Goal: Task Accomplishment & Management: Manage account settings

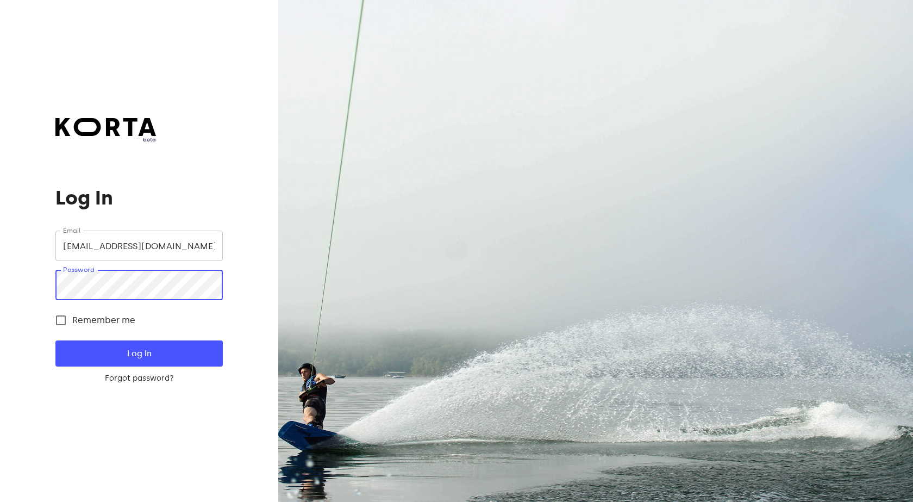
click at [37, 277] on div "beta Log In Email [EMAIL_ADDRESS][DOMAIN_NAME] Email Password Password Remember…" at bounding box center [139, 251] width 278 height 502
click at [55, 340] on button "Log In" at bounding box center [138, 353] width 167 height 26
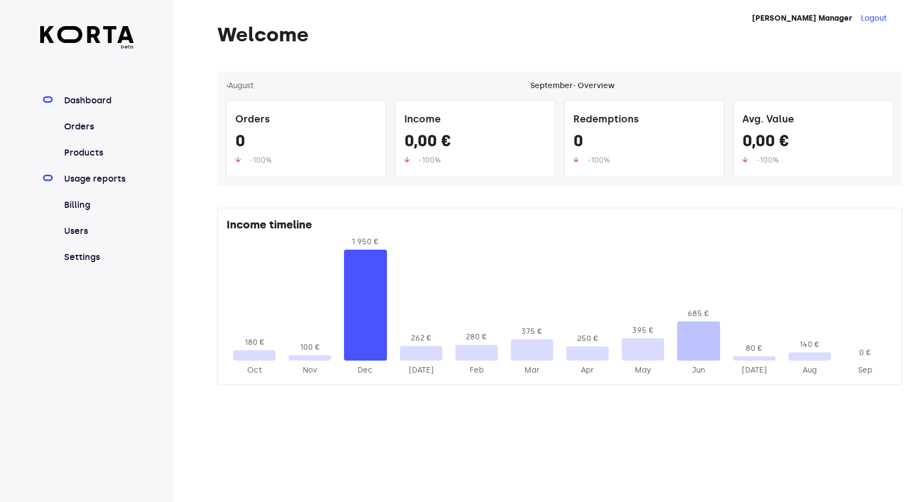
click at [83, 179] on link "Usage reports" at bounding box center [98, 178] width 72 height 13
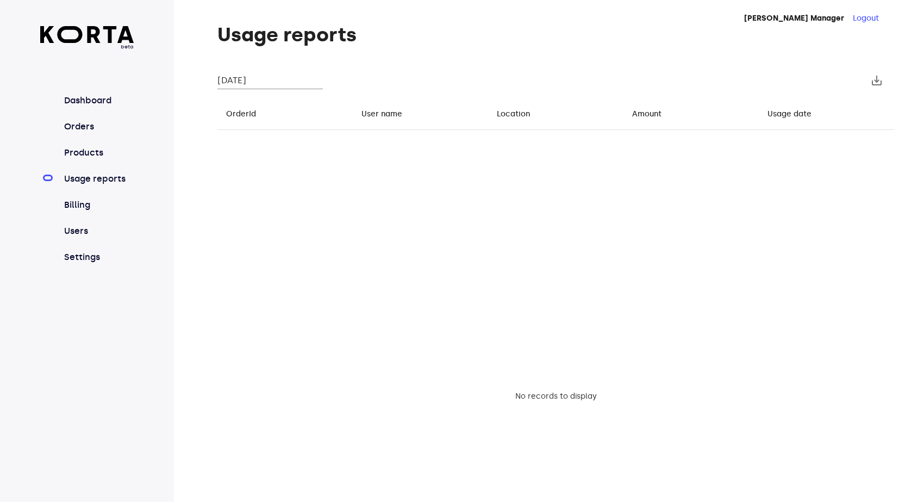
click at [253, 79] on input "[DATE]" at bounding box center [269, 80] width 105 height 17
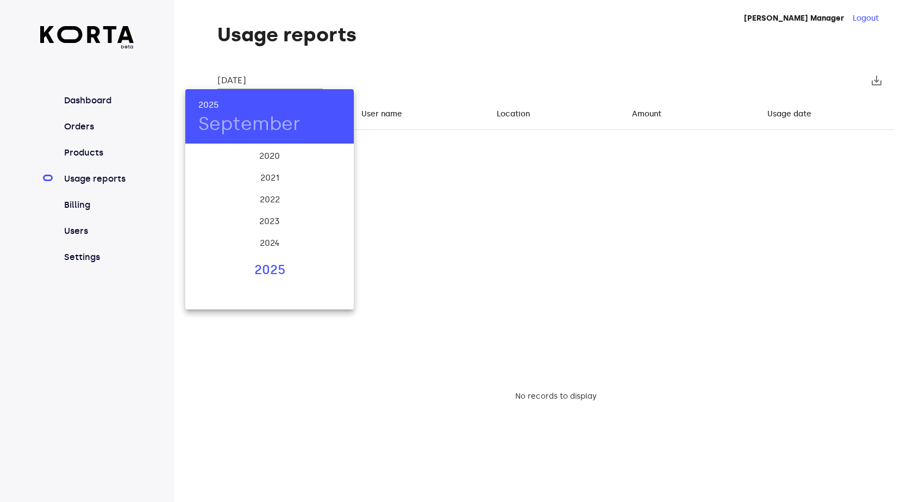
click at [271, 267] on div "2025" at bounding box center [269, 270] width 169 height 22
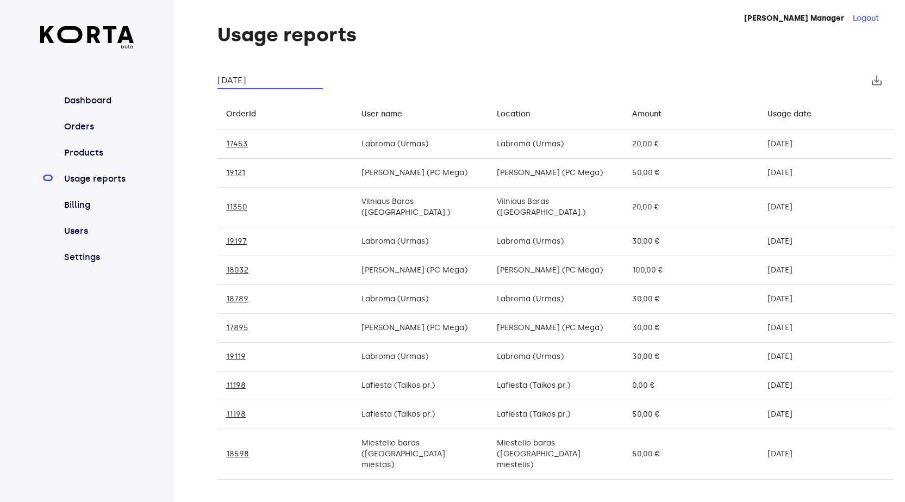
click at [252, 85] on input "[DATE]" at bounding box center [269, 80] width 105 height 17
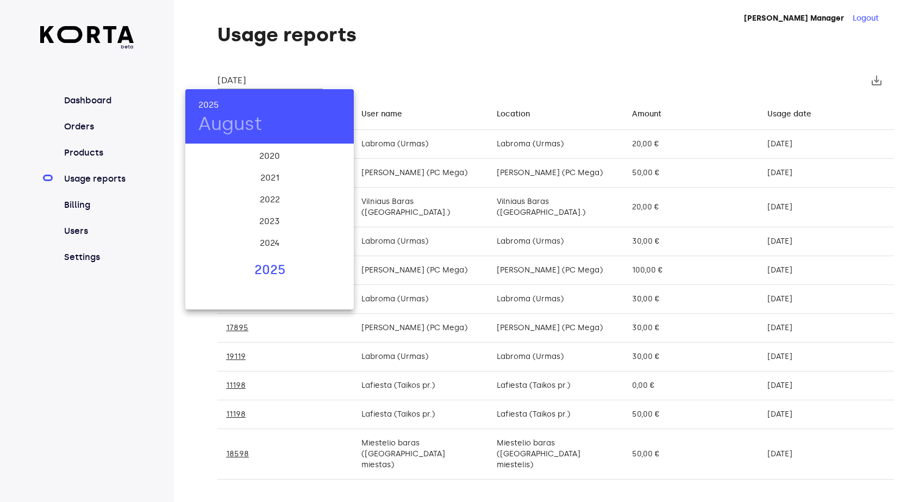
click at [272, 266] on div "2025" at bounding box center [269, 270] width 169 height 22
click at [215, 245] on div "[DATE]" at bounding box center [213, 247] width 56 height 41
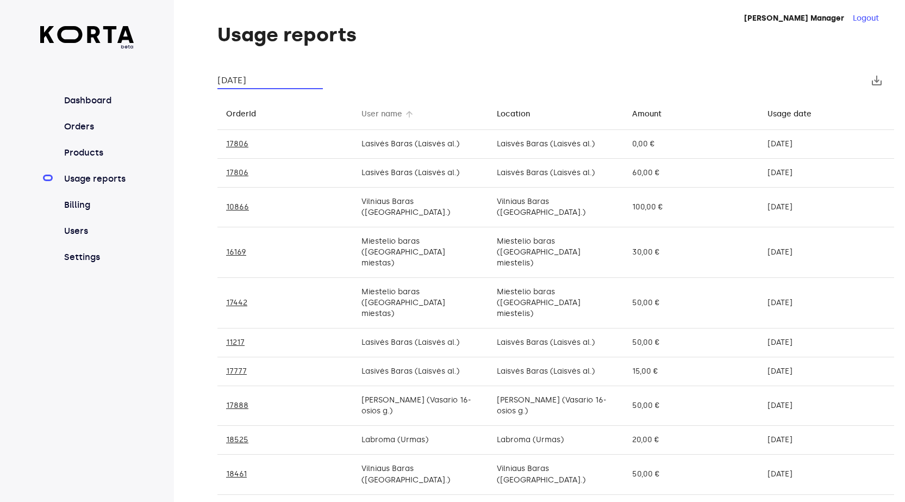
click at [382, 117] on div "User name" at bounding box center [382, 114] width 41 height 13
click at [379, 118] on div "User name" at bounding box center [382, 114] width 41 height 13
click at [246, 80] on input "[DATE]" at bounding box center [269, 80] width 105 height 17
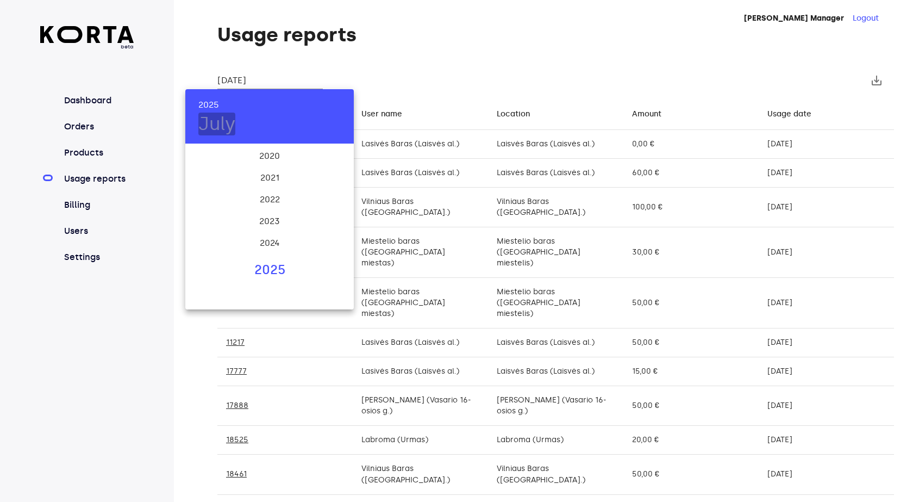
click at [227, 122] on h4 "July" at bounding box center [216, 124] width 37 height 23
click at [270, 251] on div "Aug" at bounding box center [269, 247] width 56 height 41
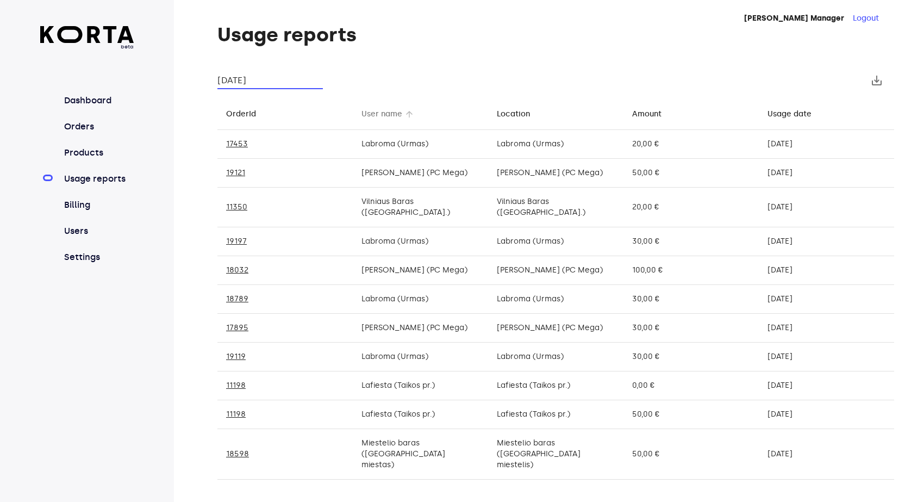
click at [363, 110] on div "User name" at bounding box center [382, 114] width 41 height 13
click at [264, 82] on input "[DATE]" at bounding box center [269, 80] width 105 height 17
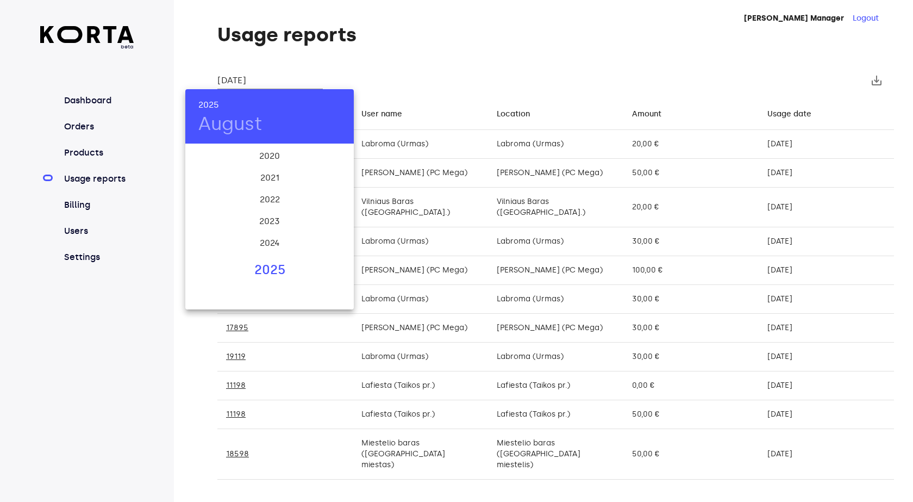
click at [228, 127] on h4 "August" at bounding box center [230, 124] width 64 height 23
click at [211, 251] on div "[DATE]" at bounding box center [213, 247] width 56 height 41
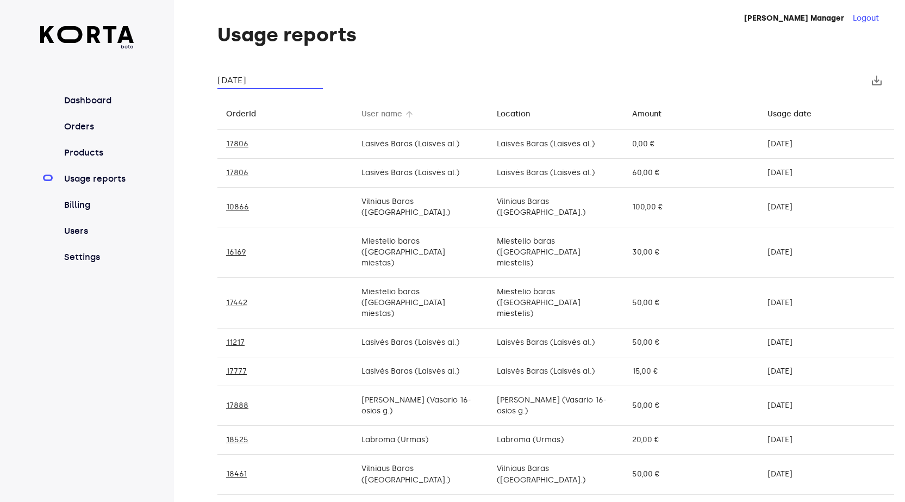
click at [371, 110] on div "User name" at bounding box center [382, 114] width 41 height 13
click at [384, 109] on div "User name" at bounding box center [382, 114] width 41 height 13
click at [240, 83] on input "[DATE]" at bounding box center [269, 80] width 105 height 17
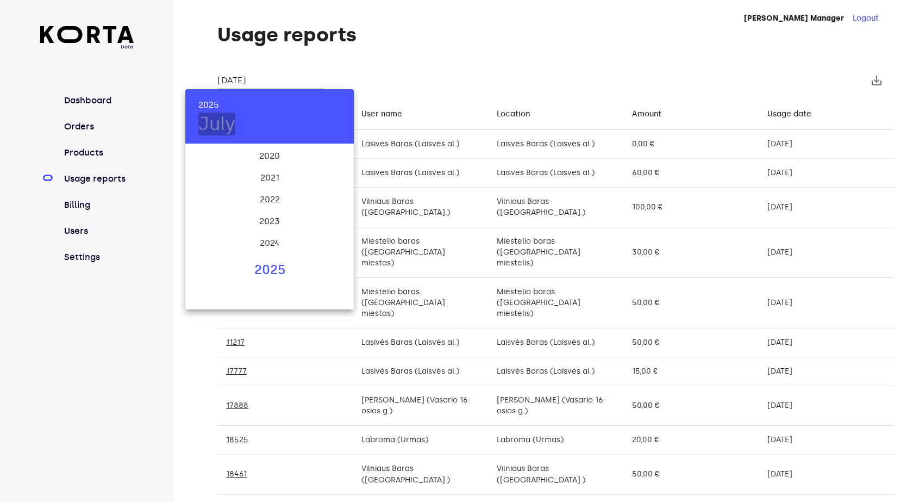
click at [224, 123] on h4 "July" at bounding box center [216, 124] width 37 height 23
click at [274, 244] on div "Aug" at bounding box center [269, 247] width 56 height 41
type input "[DATE]"
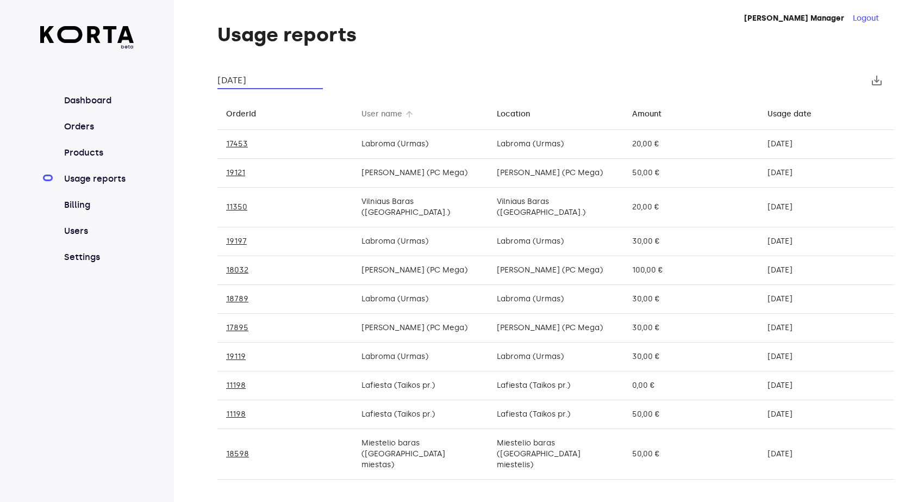
click at [391, 109] on div "User name" at bounding box center [382, 114] width 41 height 13
click at [876, 15] on button "Logout" at bounding box center [866, 18] width 26 height 11
